Goal: Transaction & Acquisition: Purchase product/service

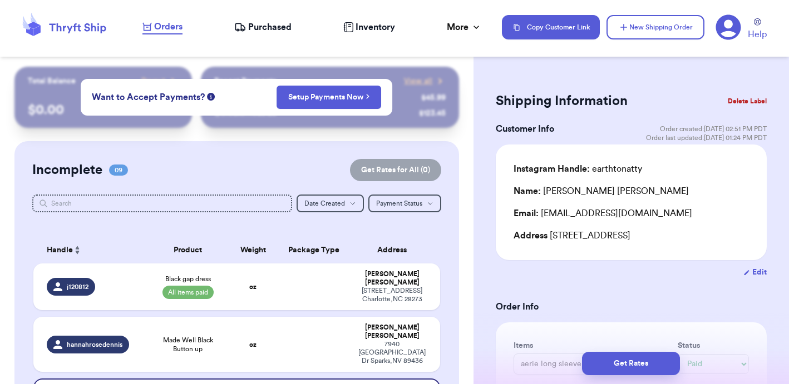
select select "paid"
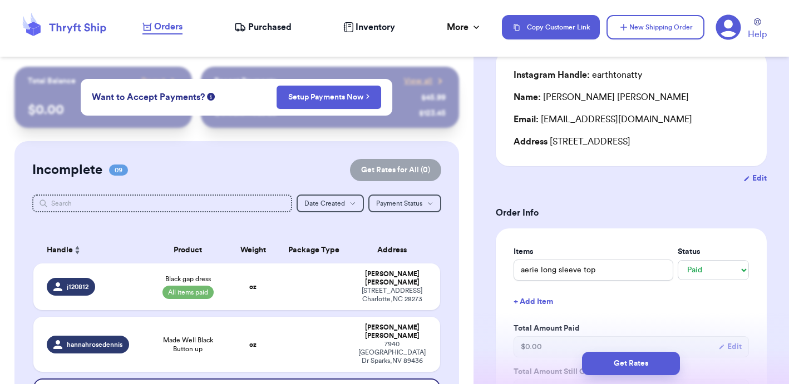
click at [239, 200] on input "text" at bounding box center [162, 204] width 260 height 18
click at [225, 174] on div "Incomplete 09 Get Rates for All ( 0 )" at bounding box center [236, 170] width 409 height 22
click at [652, 31] on button "New Shipping Order" at bounding box center [655, 27] width 98 height 24
select select "unknown"
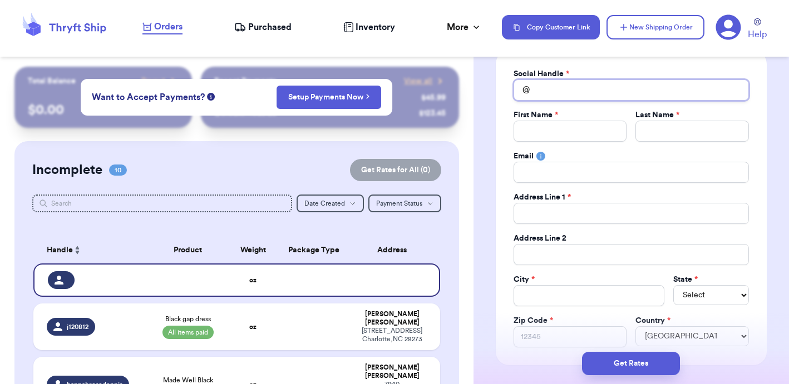
click at [555, 87] on input "Total Amount Paid" at bounding box center [630, 90] width 235 height 21
type input "k"
type input "kk"
type input "kkk"
type input "kkkk"
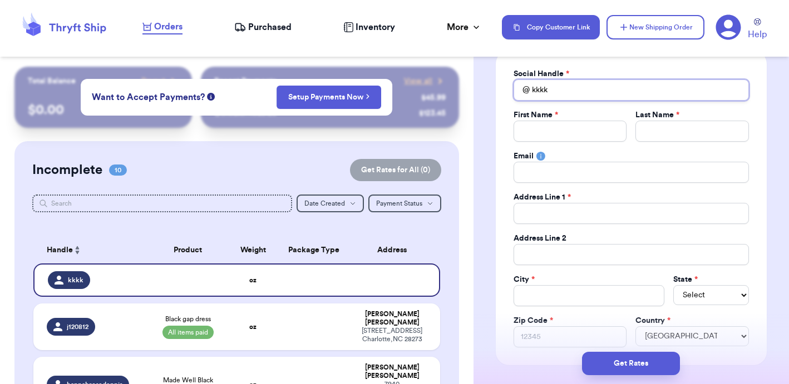
type input "kkkk"
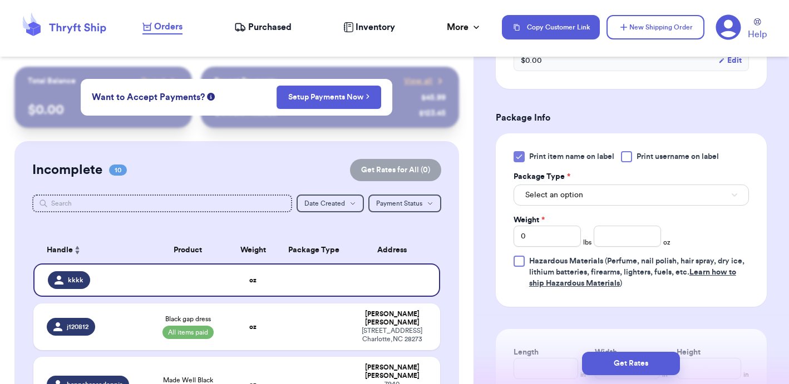
scroll to position [604, 0]
click at [588, 197] on button "Select an option" at bounding box center [630, 196] width 235 height 21
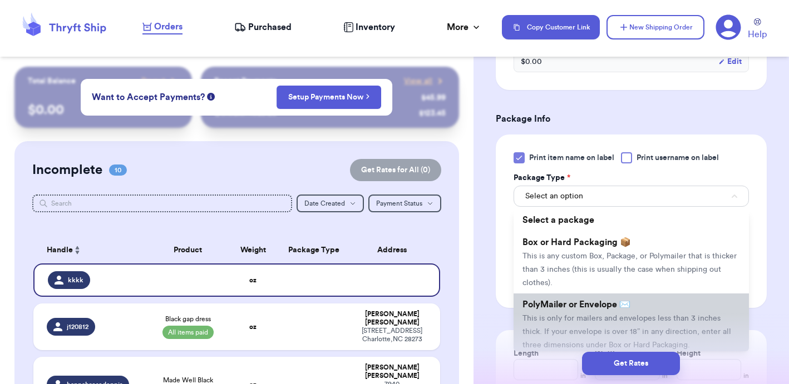
click at [575, 313] on li "PolyMailer or Envelope ✉️ This is only for mailers and envelopes less than 3 in…" at bounding box center [630, 325] width 235 height 62
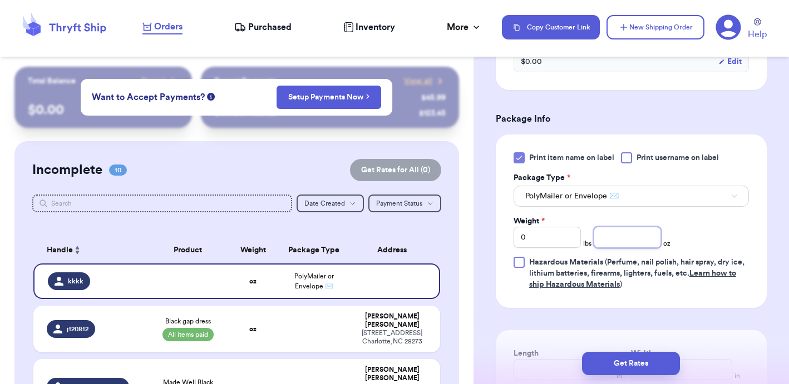
click at [626, 236] on input "number" at bounding box center [626, 237] width 67 height 21
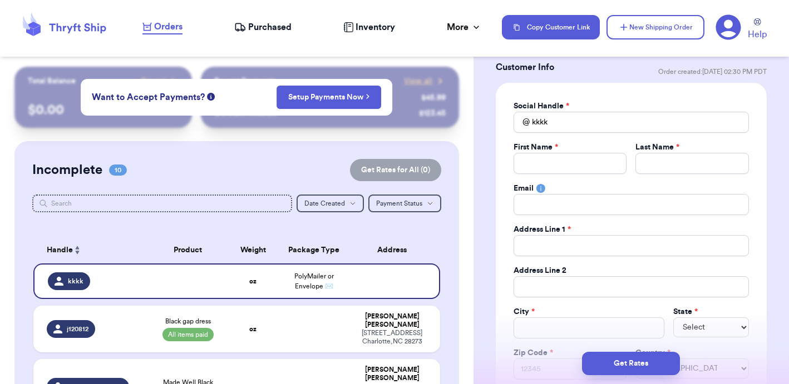
scroll to position [62, 0]
type input "8.2"
click at [554, 164] on input "Total Amount Paid" at bounding box center [569, 162] width 113 height 21
type input "HomeWord"
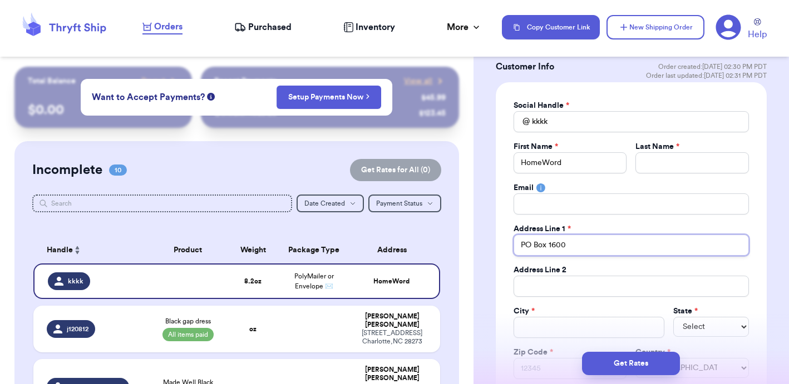
type input "PO Box 1600"
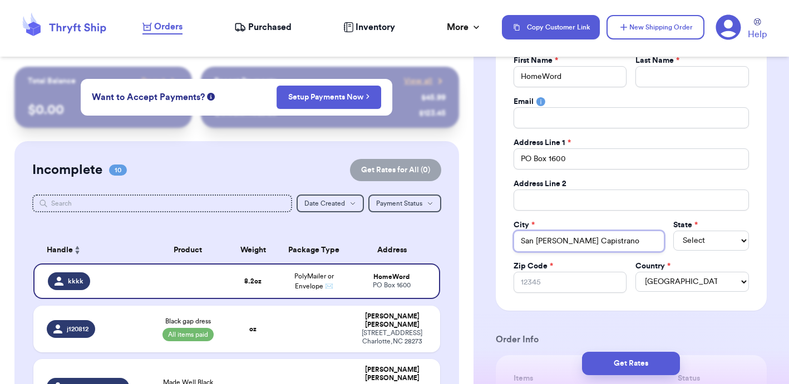
scroll to position [154, 0]
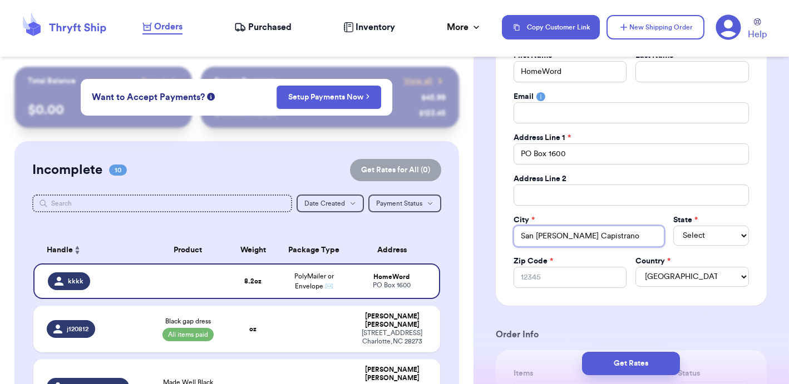
type input "San [PERSON_NAME] Capistrano"
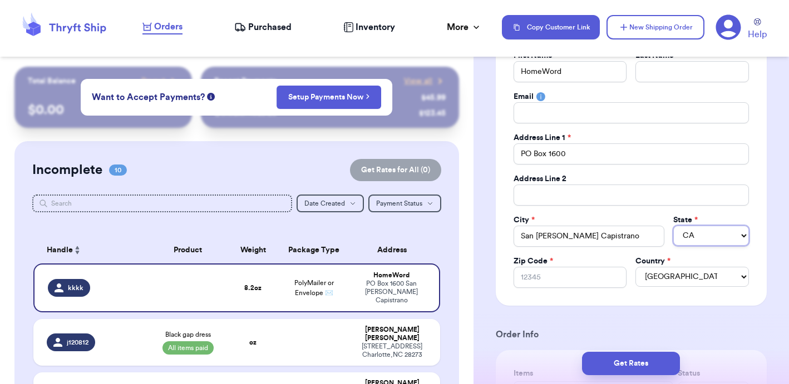
select select "CA"
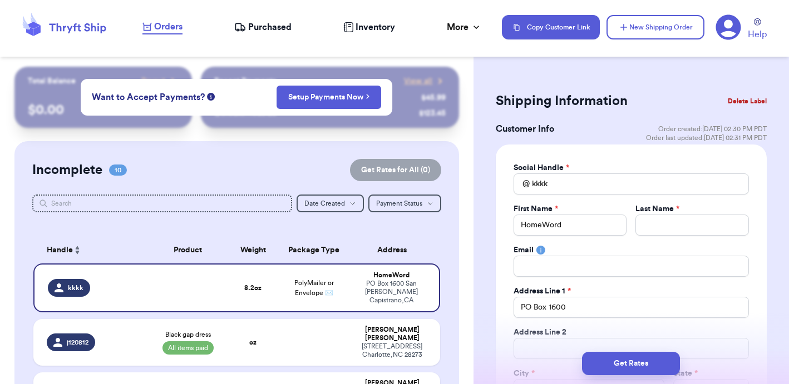
scroll to position [0, 0]
type input "92693"
click at [560, 178] on input "kkkk" at bounding box center [630, 184] width 235 height 21
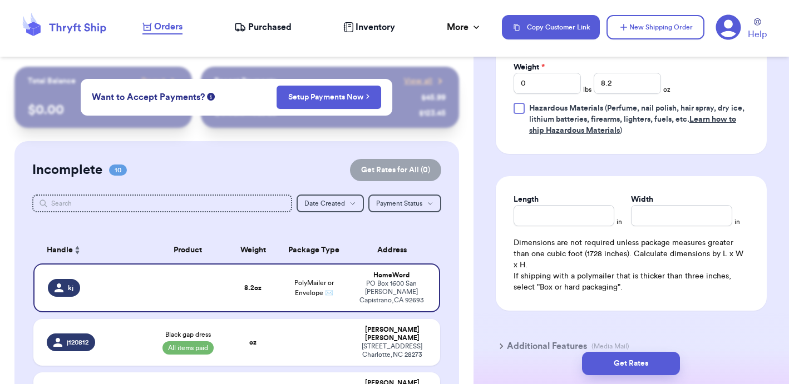
scroll to position [764, 0]
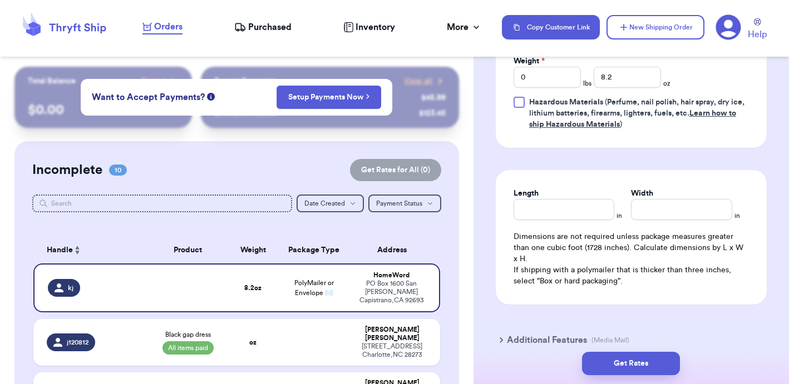
type input "kj"
click at [543, 211] on input "Length" at bounding box center [563, 209] width 101 height 21
type input "8"
type input "5"
click at [635, 372] on button "Get Rates" at bounding box center [631, 363] width 98 height 23
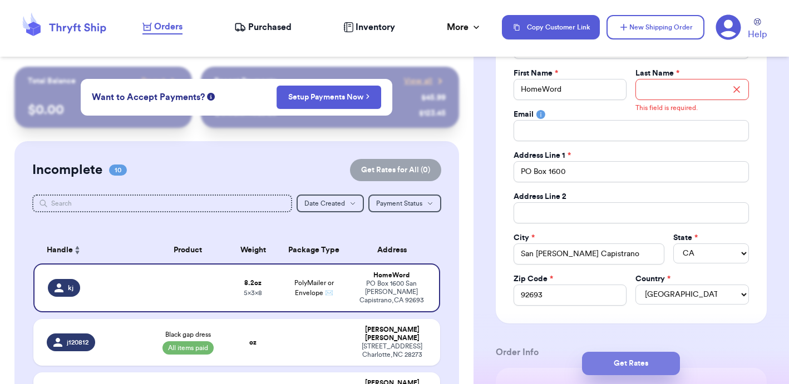
scroll to position [33, 0]
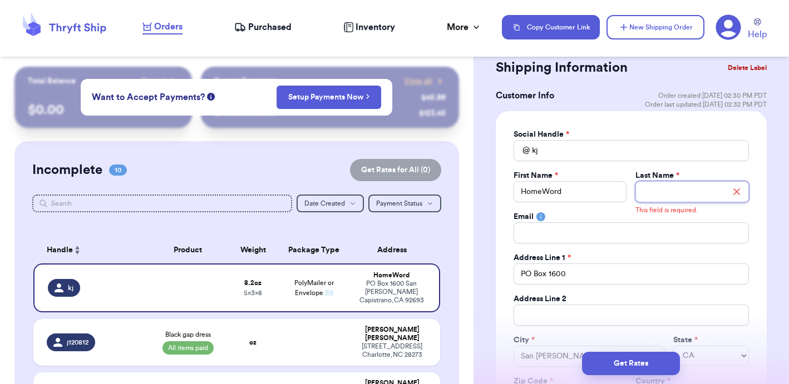
click at [655, 197] on input "Total Amount Paid" at bounding box center [691, 191] width 113 height 21
type input "F"
click at [571, 187] on input "HomeWord" at bounding box center [569, 191] width 113 height 21
click at [669, 187] on input "Total Amount Paid" at bounding box center [691, 191] width 113 height 21
type input "C"
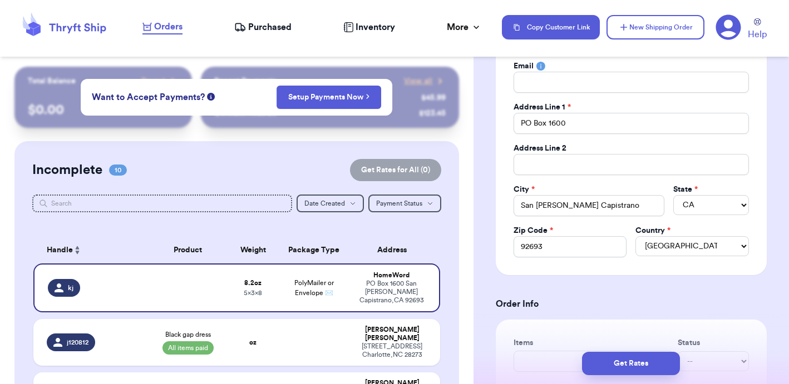
scroll to position [184, 0]
type input "Organization"
click at [630, 363] on button "Get Rates" at bounding box center [631, 363] width 98 height 23
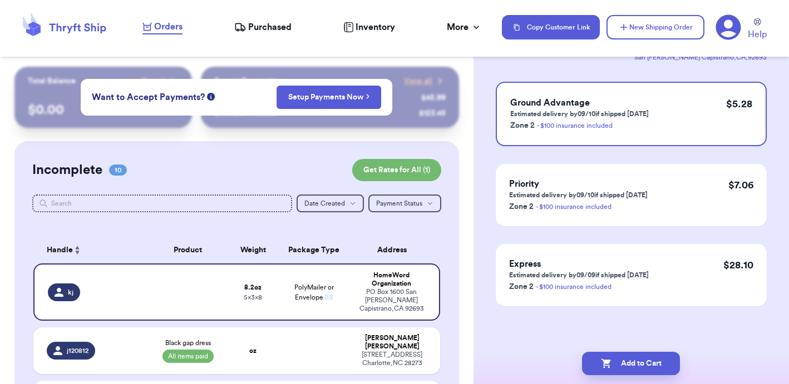
scroll to position [0, 0]
click at [627, 368] on button "Add to Cart" at bounding box center [631, 363] width 98 height 23
select select "paid"
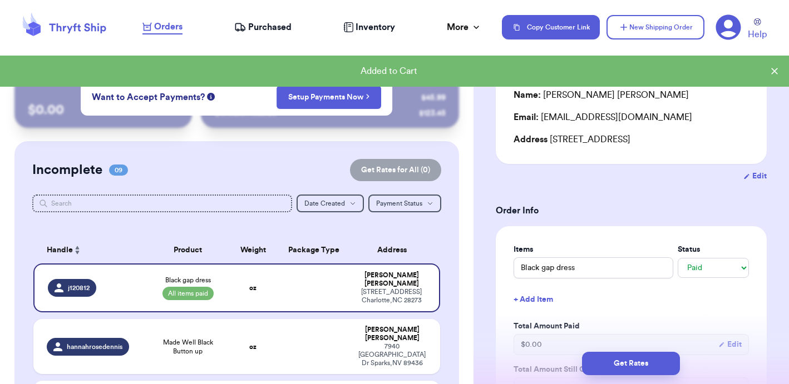
checkbox input "true"
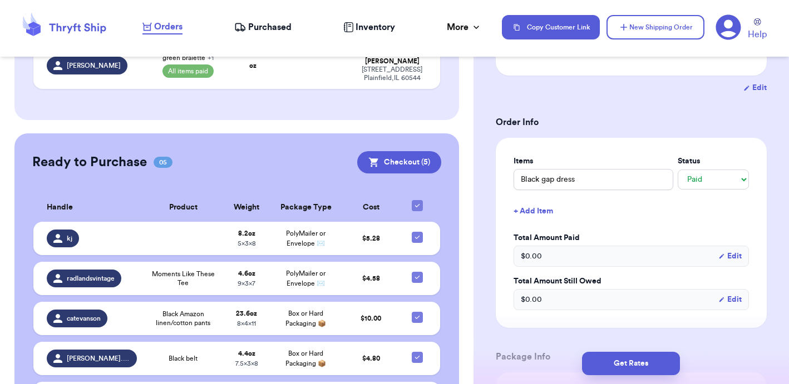
scroll to position [184, 0]
click at [411, 151] on button "Checkout ( 5 )" at bounding box center [399, 162] width 84 height 22
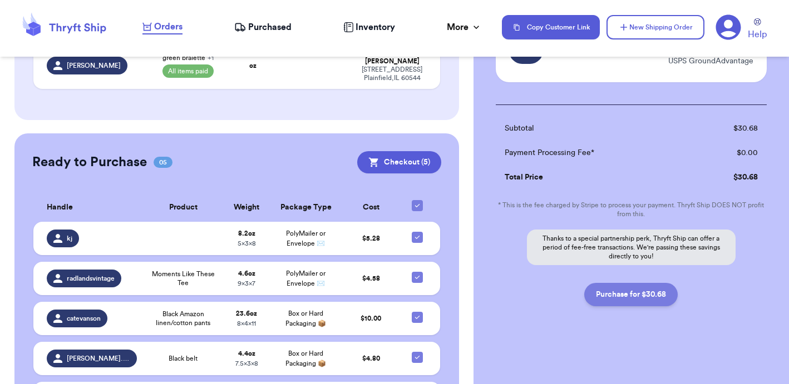
scroll to position [423, 0]
click at [635, 293] on button "Purchase for $30.68" at bounding box center [630, 294] width 93 height 23
checkbox input "false"
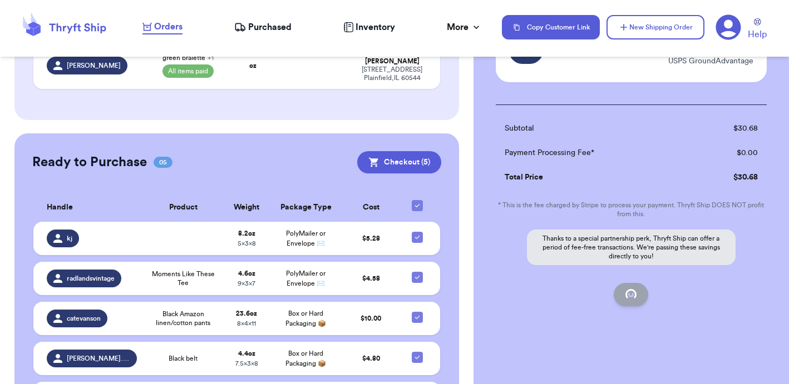
checkbox input "false"
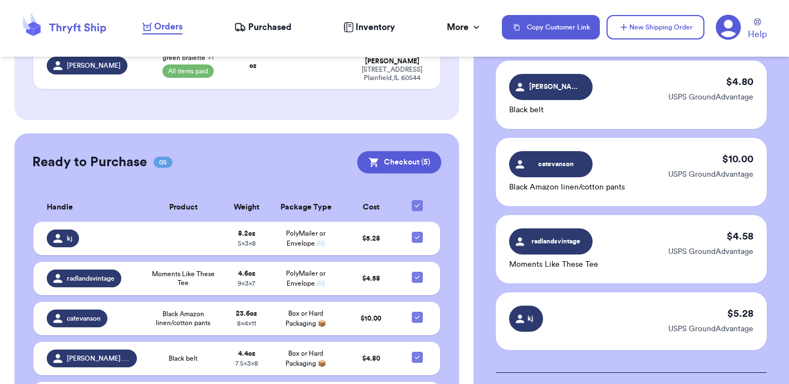
checkbox input "true"
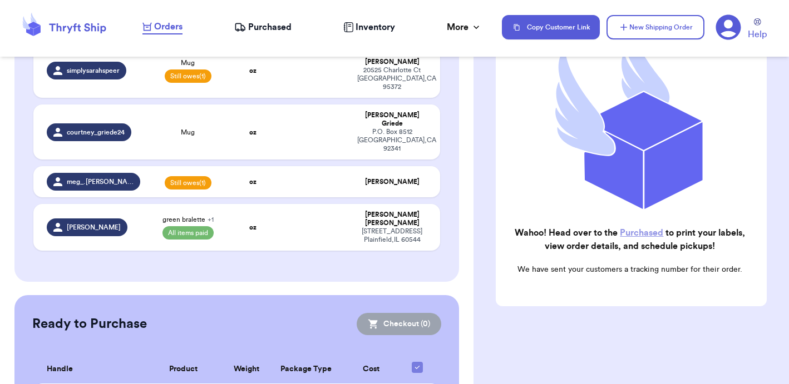
scroll to position [496, 0]
click at [260, 32] on span "Purchased" at bounding box center [269, 27] width 43 height 13
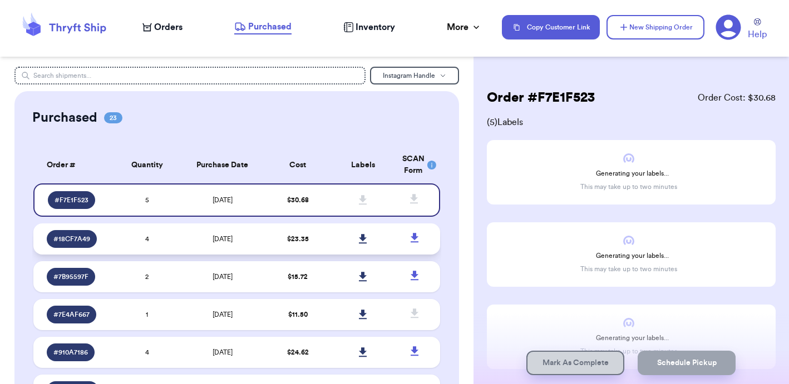
click at [178, 246] on td "4" at bounding box center [147, 239] width 65 height 31
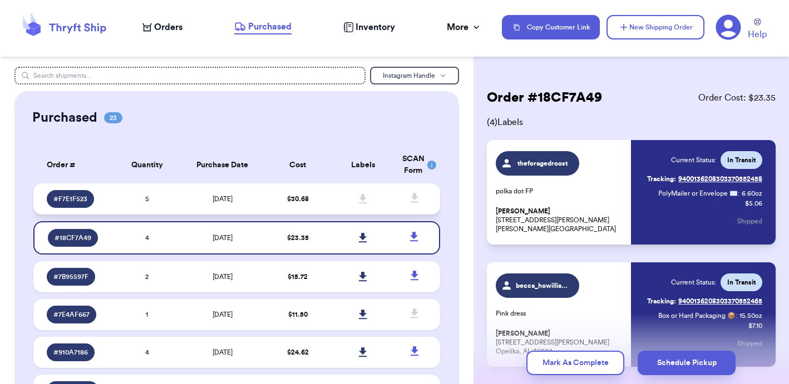
click at [172, 203] on td "5" at bounding box center [147, 199] width 65 height 31
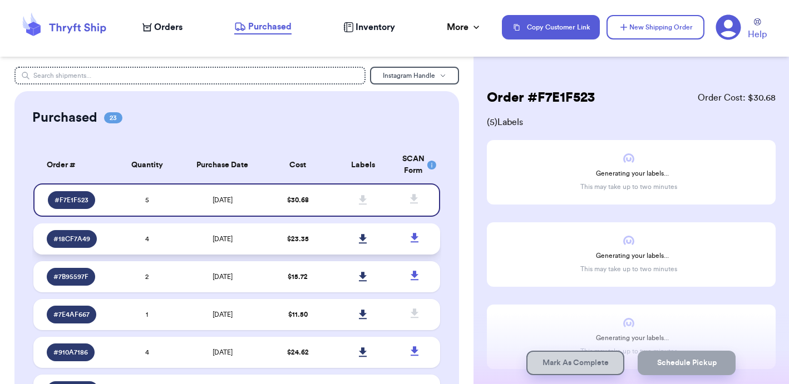
click at [181, 244] on td "[DATE]" at bounding box center [223, 239] width 86 height 31
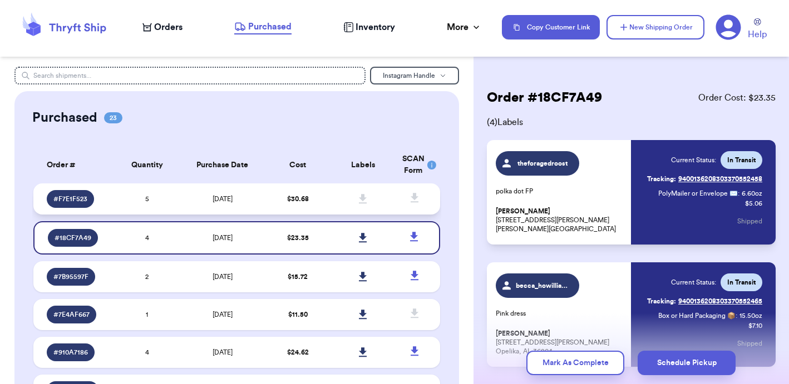
click at [181, 212] on td "[DATE]" at bounding box center [223, 199] width 86 height 31
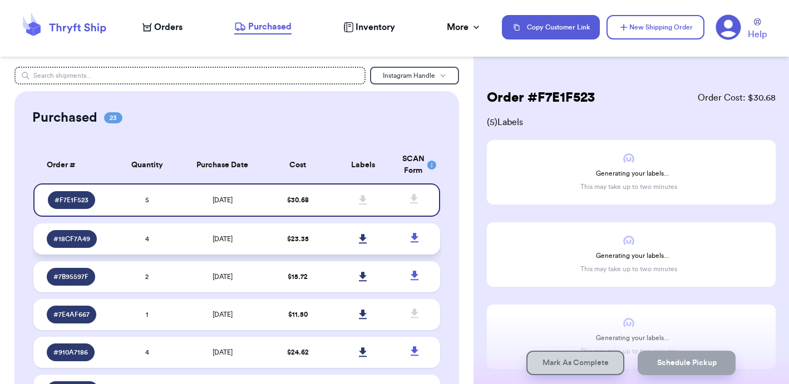
click at [192, 255] on td "[DATE]" at bounding box center [223, 239] width 86 height 31
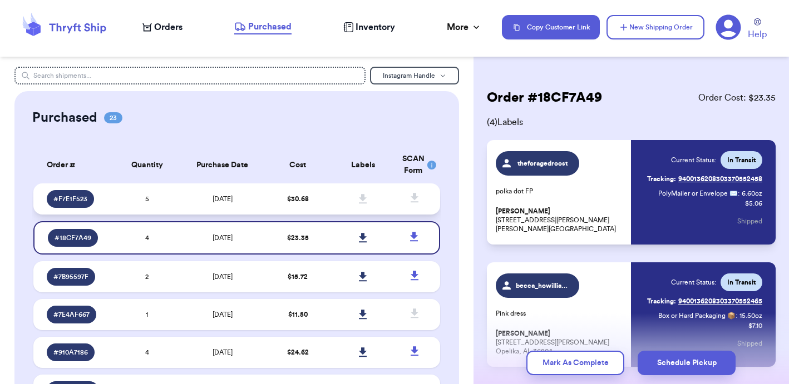
click at [187, 209] on td "[DATE]" at bounding box center [223, 199] width 86 height 31
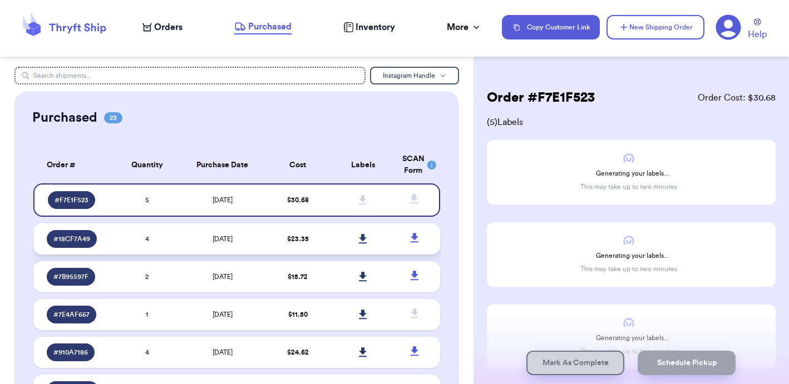
click at [177, 240] on td "4" at bounding box center [147, 239] width 65 height 31
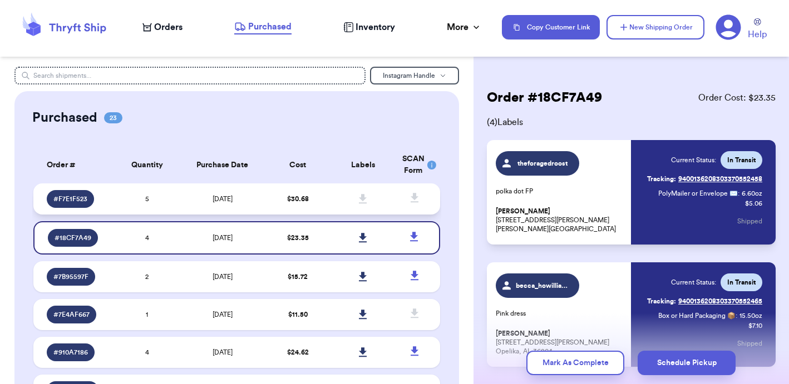
click at [177, 204] on td "5" at bounding box center [147, 199] width 65 height 31
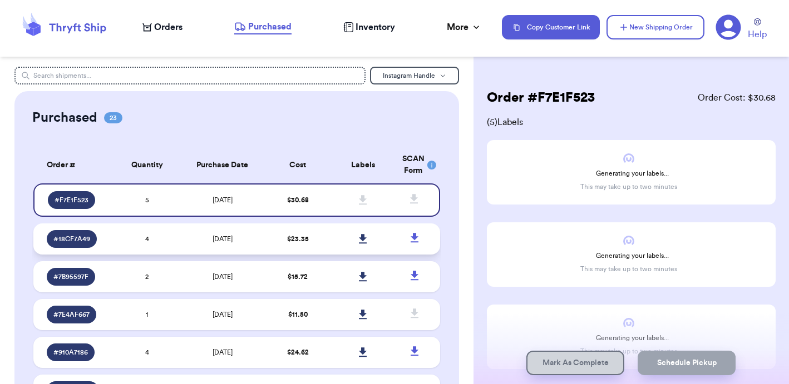
click at [175, 248] on td "4" at bounding box center [147, 239] width 65 height 31
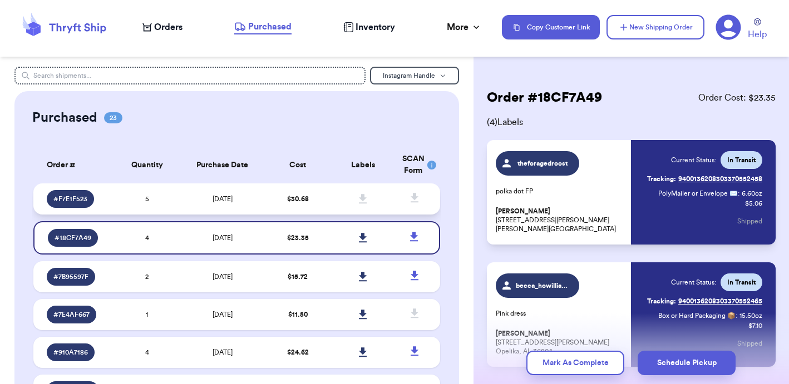
click at [179, 209] on td "5" at bounding box center [147, 199] width 65 height 31
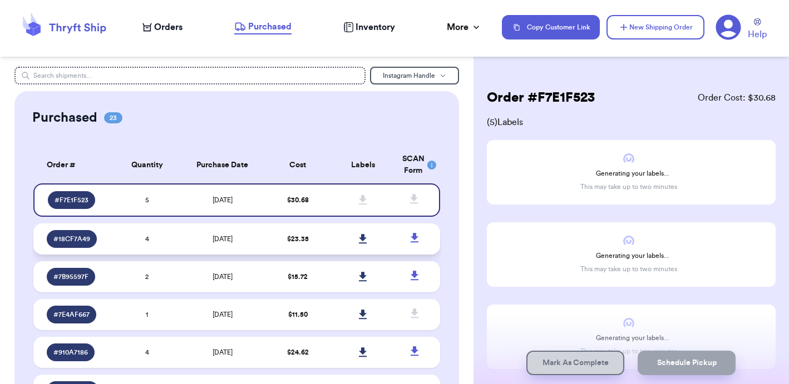
click at [194, 253] on td "[DATE]" at bounding box center [223, 239] width 86 height 31
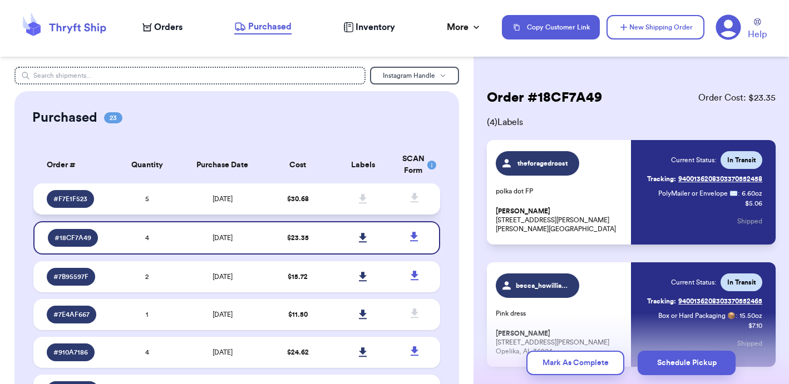
click at [193, 207] on td "[DATE]" at bounding box center [223, 199] width 86 height 31
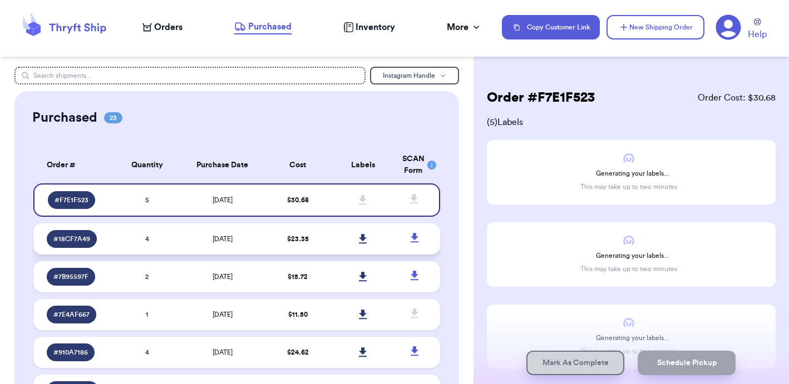
click at [187, 251] on td "[DATE]" at bounding box center [223, 239] width 86 height 31
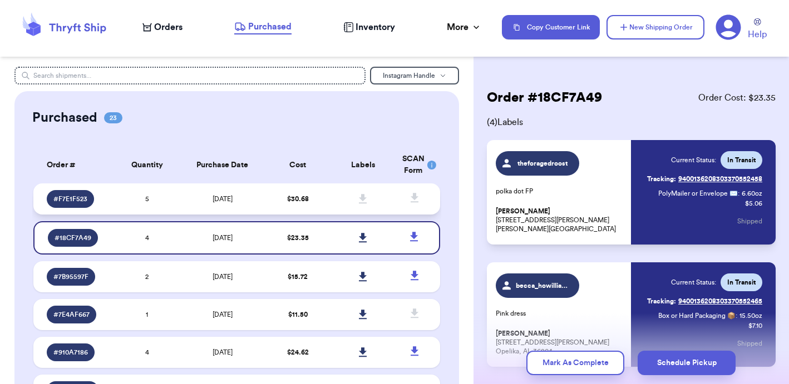
click at [185, 209] on td "[DATE]" at bounding box center [223, 199] width 86 height 31
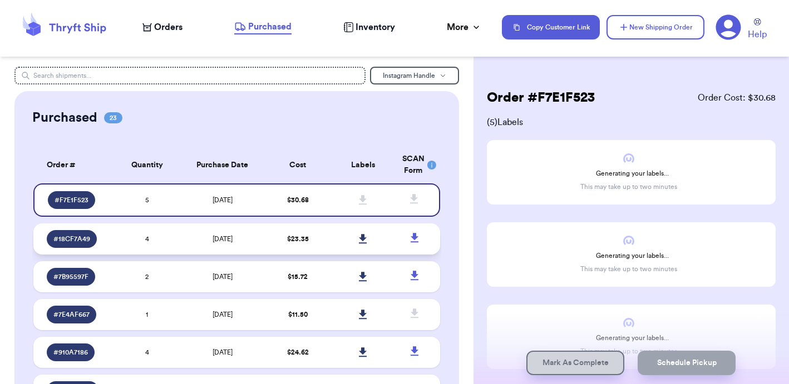
click at [187, 244] on td "[DATE]" at bounding box center [223, 239] width 86 height 31
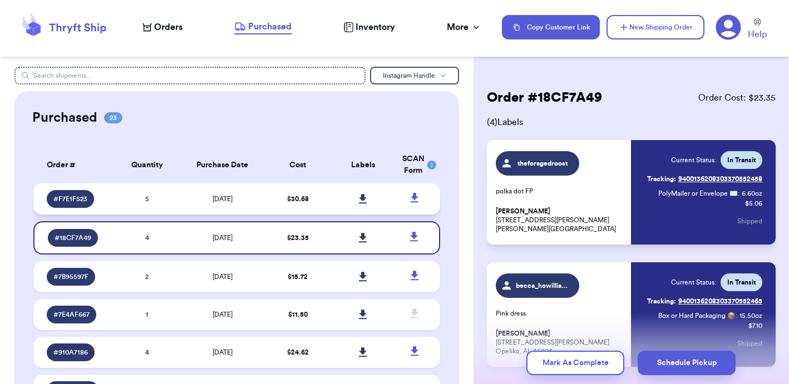
click at [182, 212] on td "[DATE]" at bounding box center [223, 199] width 86 height 31
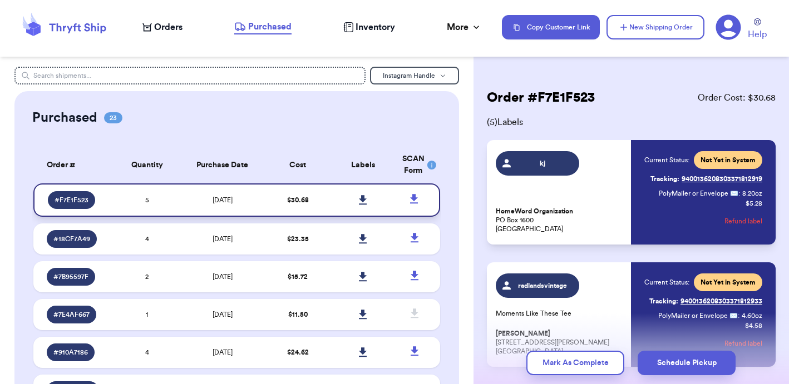
click at [359, 205] on icon at bounding box center [363, 200] width 8 height 10
